Goal: Task Accomplishment & Management: Use online tool/utility

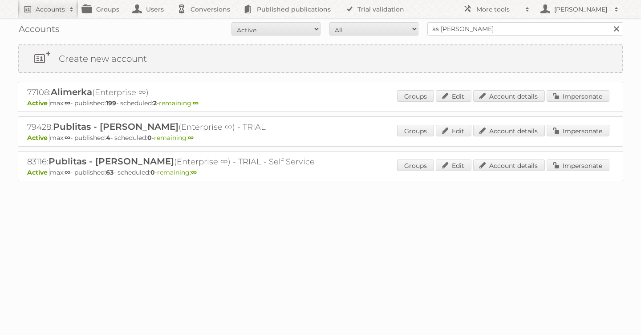
type input "as [PERSON_NAME]"
click at [609, 22] on input "Search" at bounding box center [615, 28] width 13 height 13
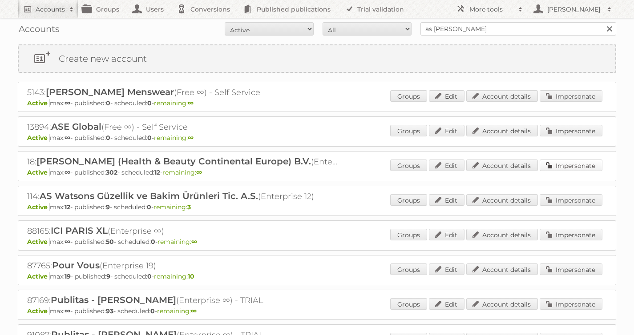
click at [561, 168] on link "Impersonate" at bounding box center [571, 166] width 63 height 12
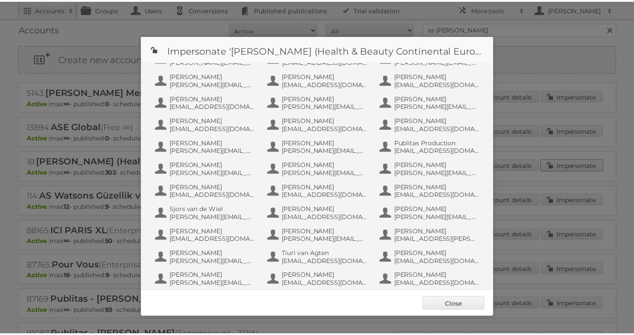
scroll to position [494, 0]
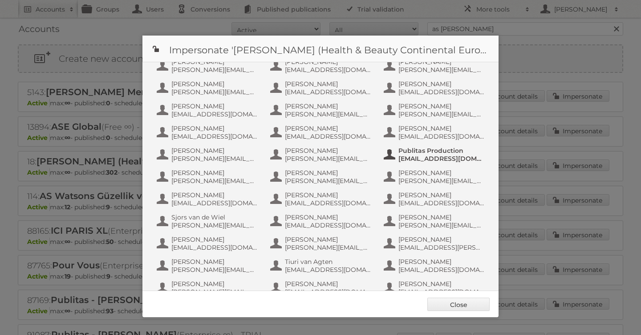
click at [420, 155] on span "info+aswatson-production@publitas.com" at bounding box center [441, 159] width 86 height 8
